Goal: Task Accomplishment & Management: Complete application form

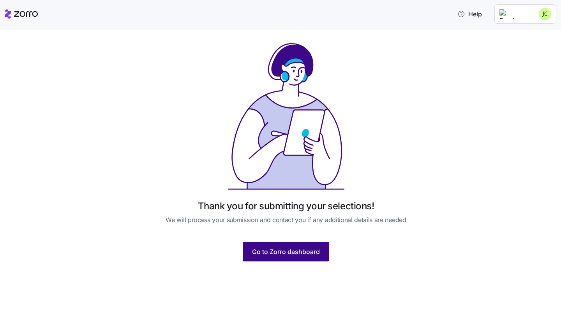
click at [279, 253] on span "Go to Zorro dashboard" at bounding box center [286, 251] width 68 height 9
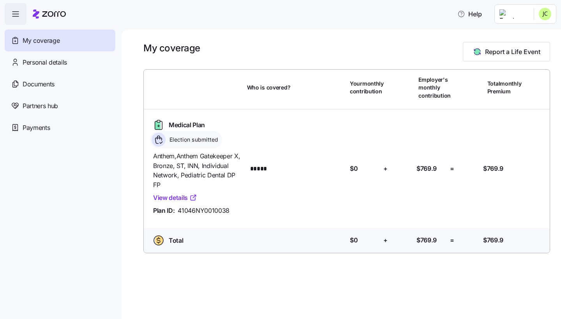
click at [189, 144] on div "Election submitted" at bounding box center [186, 139] width 72 height 17
